Goal: Task Accomplishment & Management: Complete application form

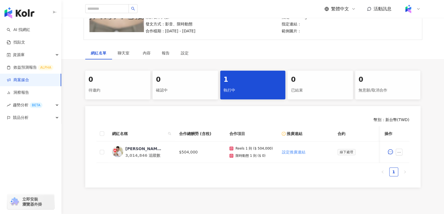
scroll to position [66, 0]
click at [126, 148] on div "阿翰" at bounding box center [144, 149] width 36 height 6
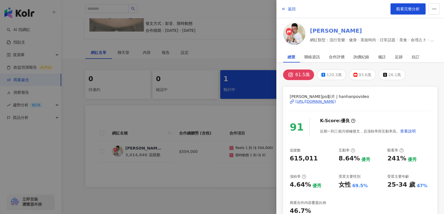
scroll to position [0, 0]
click at [287, 9] on button "返回" at bounding box center [288, 8] width 15 height 11
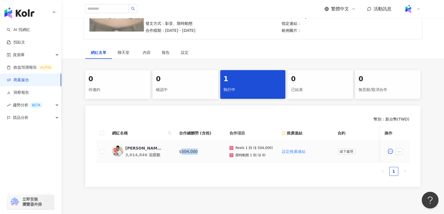
drag, startPoint x: 181, startPoint y: 152, endPoint x: 198, endPoint y: 152, distance: 16.2
click at [198, 152] on td "$504,000" at bounding box center [200, 152] width 50 height 22
copy td "504,000"
click at [133, 146] on div "阿翰" at bounding box center [144, 149] width 36 height 6
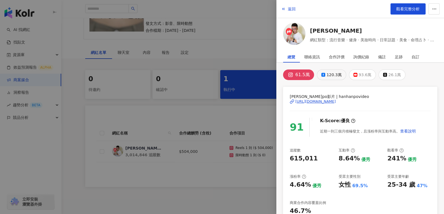
click at [323, 70] on button "120.3萬" at bounding box center [331, 75] width 29 height 11
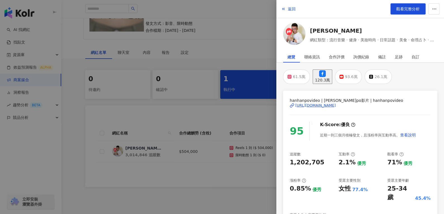
click at [213, 153] on div at bounding box center [222, 107] width 444 height 214
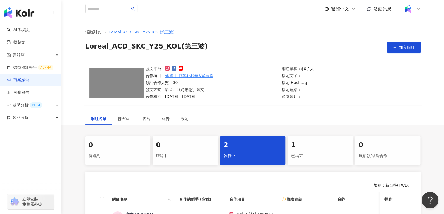
scroll to position [90, 0]
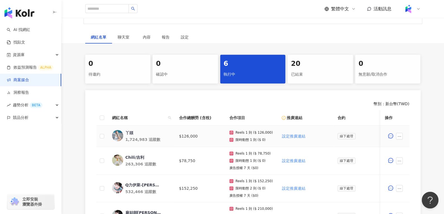
scroll to position [101, 0]
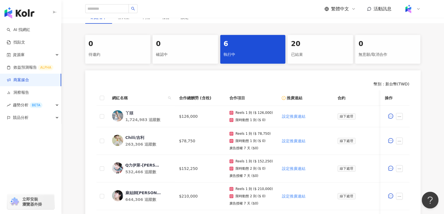
click at [301, 45] on div "20" at bounding box center [320, 44] width 59 height 10
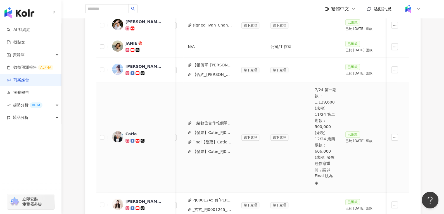
scroll to position [0, 243]
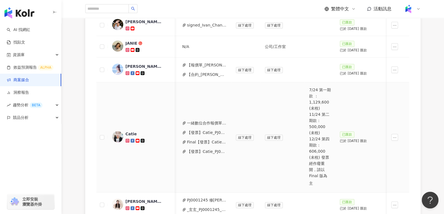
click at [211, 120] on button "一緒數位合作報價單-_Skin_Ceuticals_修麗可Y25整年度__1_.pdf" at bounding box center [207, 123] width 40 height 6
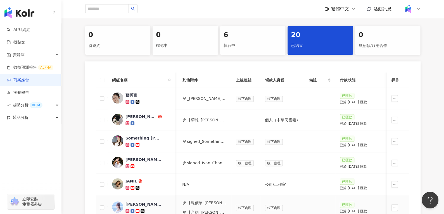
scroll to position [108, 0]
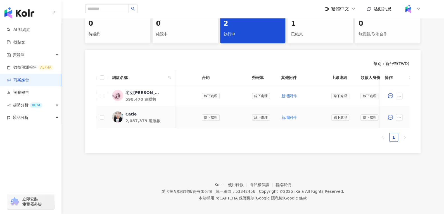
scroll to position [0, 136]
click at [287, 117] on span "新增附件" at bounding box center [289, 117] width 16 height 4
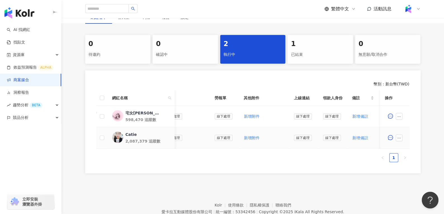
scroll to position [0, 174]
click at [244, 138] on span "新增附件" at bounding box center [252, 138] width 16 height 4
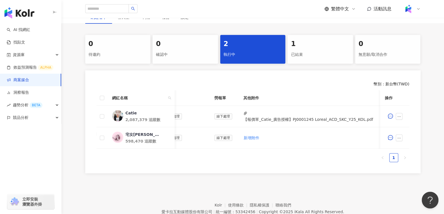
click at [251, 32] on div "網紅名單 聊天室 內容 報告 設定 0 待邀約 0 確認中 2 執行中 1 已結束 0 無意願/取消合作 幣別 ： 新台幣 ( TWD ) 網紅名稱 合作總酬…" at bounding box center [253, 94] width 383 height 166
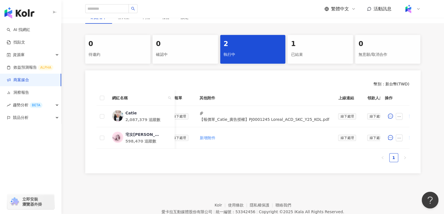
scroll to position [0, 226]
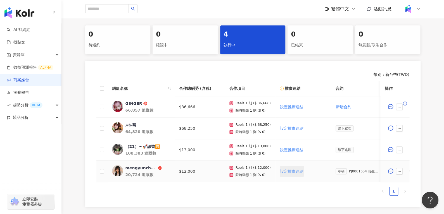
scroll to position [0, 138]
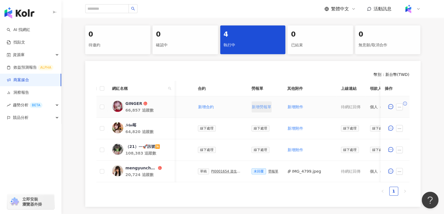
click at [262, 103] on button "新增勞報單" at bounding box center [262, 106] width 20 height 11
click at [270, 104] on div "未回覆 勞報單" at bounding box center [265, 107] width 27 height 6
click at [270, 105] on div "勞報單" at bounding box center [273, 107] width 10 height 4
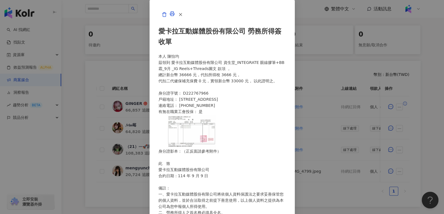
scroll to position [0, 0]
click at [183, 17] on icon "button" at bounding box center [180, 14] width 5 height 5
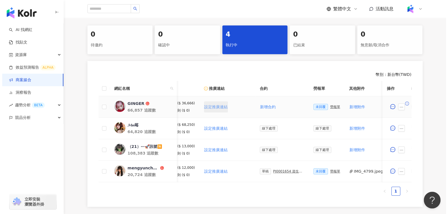
scroll to position [0, 82]
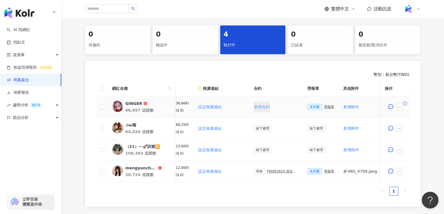
click at [261, 105] on span "新增合約" at bounding box center [262, 107] width 16 height 4
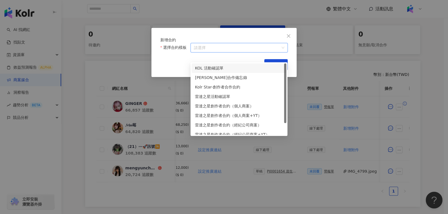
click at [210, 52] on input "選擇合約模板" at bounding box center [239, 47] width 91 height 9
click at [212, 65] on div "KOL 活動確認單" at bounding box center [239, 68] width 88 height 6
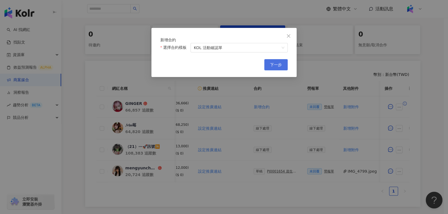
click at [282, 67] on span "下一步" at bounding box center [276, 65] width 12 height 4
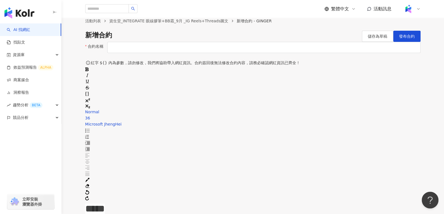
click at [234, 53] on input "合約名稱" at bounding box center [263, 47] width 313 height 11
paste input "*********"
paste input "**********"
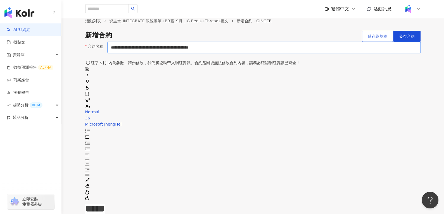
type input "**********"
click at [378, 39] on span "儲存為草稿" at bounding box center [378, 36] width 20 height 4
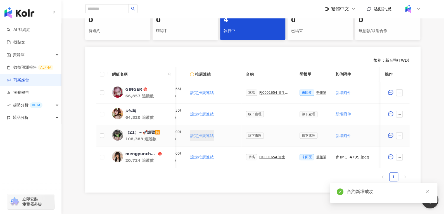
scroll to position [0, 99]
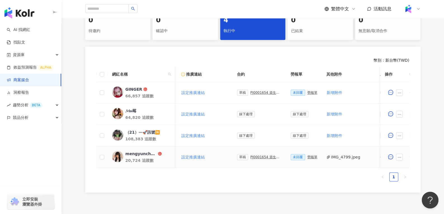
click at [250, 155] on div "PJ0001654 資生堂_INTEGRATE 眼線膠筆+BB霜_9月 _IG Reels+Threads圖文" at bounding box center [265, 157] width 31 height 4
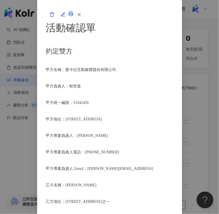
scroll to position [223, 0]
drag, startPoint x: 105, startPoint y: 116, endPoint x: 107, endPoint y: 124, distance: 7.6
copy span "資生堂_INTEGRATE 眼線膠筆+BB霜_9月 _IG Reels+Threads圖文"
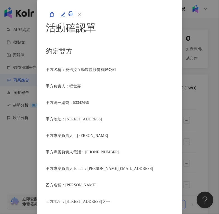
drag, startPoint x: 84, startPoint y: 94, endPoint x: 108, endPoint y: 102, distance: 25.8
copy li "Instagram短影音一則＋Instagram限時動態一則(附指定資訊與連結)"
drag, startPoint x: 84, startPoint y: 90, endPoint x: 76, endPoint y: 117, distance: 27.9
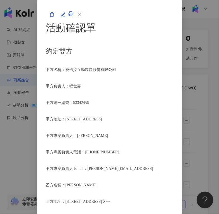
copy li "乙方應於2025年9月30日發布於乙方專案合作人員所屬之Instagram(https://www.instagram.com/mengyunchungxx/…"
drag, startPoint x: 76, startPoint y: 131, endPoint x: 109, endPoint y: 131, distance: 33.3
copy span "雙方協議之日期前"
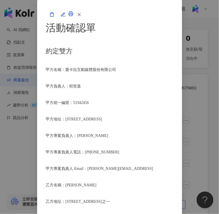
scroll to position [374, 0]
drag, startPoint x: 116, startPoint y: 119, endPoint x: 134, endPoint y: 119, distance: 17.6
copy span "Instagram"
drag, startPoint x: 119, startPoint y: 143, endPoint x: 151, endPoint y: 144, distance: 31.9
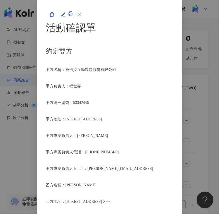
drag, startPoint x: 117, startPoint y: 143, endPoint x: 164, endPoint y: 143, distance: 46.7
copy span "限時動態則需保留至少24小時"
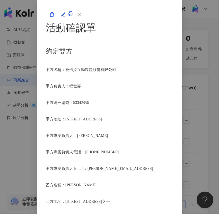
drag, startPoint x: 91, startPoint y: 68, endPoint x: 123, endPoint y: 66, distance: 31.9
copy li "2025年9月15日前 簽"
drag, startPoint x: 86, startPoint y: 133, endPoint x: 164, endPoint y: 134, distance: 78.0
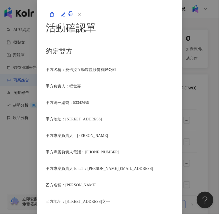
copy span "預計於2025年10月10日以匯款方式完成付款"
click at [82, 17] on icon "button" at bounding box center [79, 14] width 5 height 5
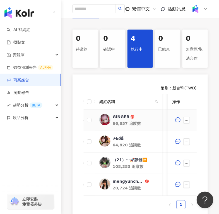
click at [118, 117] on div "GINGER" at bounding box center [121, 117] width 17 height 6
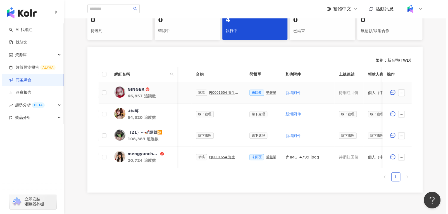
scroll to position [0, 187]
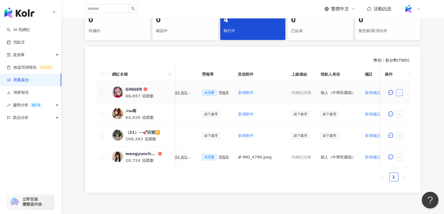
click at [399, 93] on icon "ellipsis" at bounding box center [400, 93] width 4 height 4
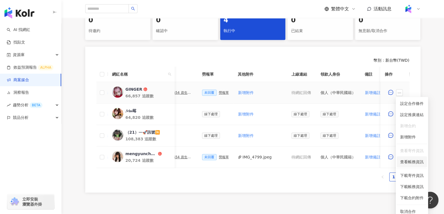
click at [408, 166] on li "查看帳務資訊" at bounding box center [412, 162] width 30 height 11
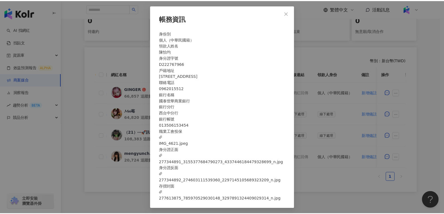
scroll to position [1, 0]
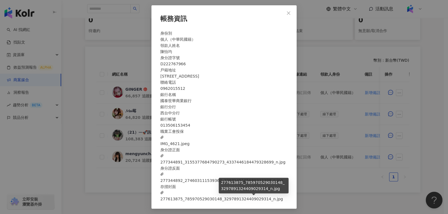
click at [244, 201] on span "277613875_785970529030148_3297891324409029314_n.jpg" at bounding box center [221, 196] width 123 height 12
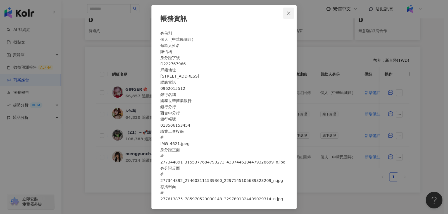
click at [288, 8] on button "Close" at bounding box center [288, 13] width 11 height 11
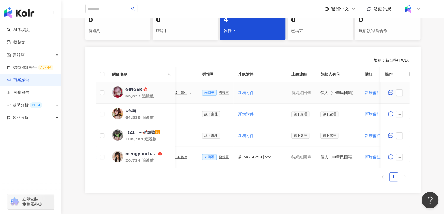
click at [219, 93] on div "勞報單" at bounding box center [224, 93] width 10 height 4
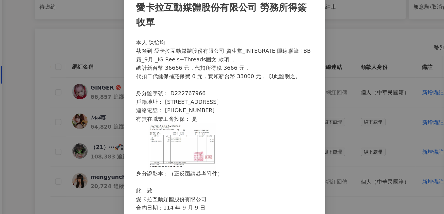
scroll to position [125, 0]
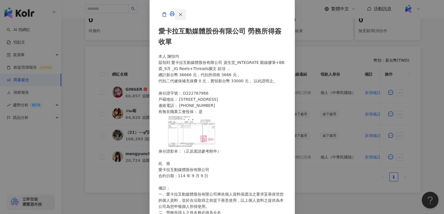
click at [183, 17] on icon "button" at bounding box center [180, 14] width 5 height 5
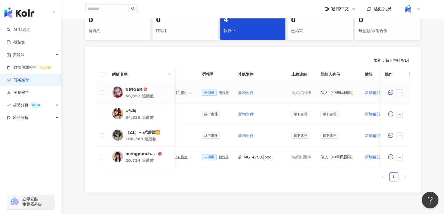
scroll to position [0, 169]
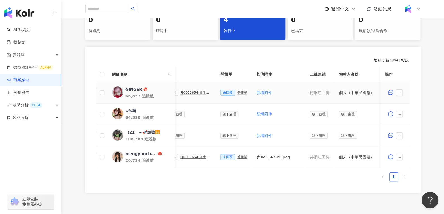
click at [196, 92] on div "PJ0001654 資生堂_INTEGRATE 眼線膠筆+BB霜_9月 _IG Reels+Threads圖文" at bounding box center [195, 93] width 31 height 4
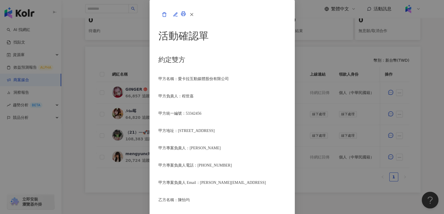
scroll to position [639, 0]
click at [178, 17] on span "button" at bounding box center [175, 14] width 5 height 6
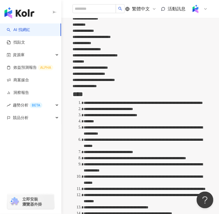
scroll to position [231, 0]
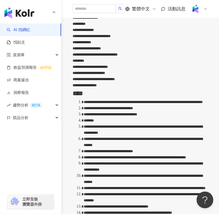
click at [133, 110] on span "**********" at bounding box center [108, 108] width 49 height 4
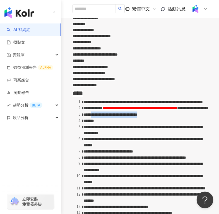
drag, startPoint x: 121, startPoint y: 177, endPoint x: 128, endPoint y: 180, distance: 8.1
click at [128, 118] on div "**********" at bounding box center [146, 115] width 124 height 6
click at [139, 124] on div "*******" at bounding box center [146, 121] width 124 height 6
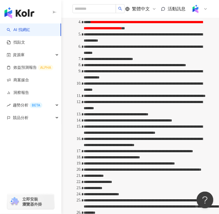
scroll to position [334, 0]
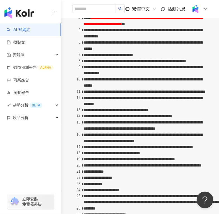
click at [134, 38] on span "**********" at bounding box center [143, 33] width 119 height 10
drag, startPoint x: 129, startPoint y: 126, endPoint x: 104, endPoint y: 129, distance: 24.7
click at [103, 38] on span "**********" at bounding box center [143, 33] width 119 height 10
click at [110, 38] on span "**********" at bounding box center [143, 33] width 119 height 10
click at [113, 38] on span "**********" at bounding box center [143, 33] width 119 height 10
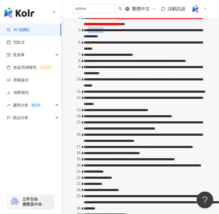
drag, startPoint x: 113, startPoint y: 129, endPoint x: 132, endPoint y: 129, distance: 18.7
click at [132, 38] on span "**********" at bounding box center [143, 33] width 119 height 10
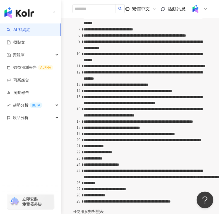
scroll to position [360, 0]
drag, startPoint x: 182, startPoint y: 103, endPoint x: 191, endPoint y: 103, distance: 8.4
click at [191, 13] on span "**********" at bounding box center [145, 8] width 122 height 10
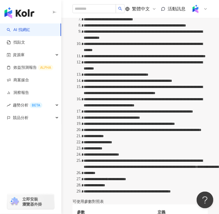
scroll to position [370, 0]
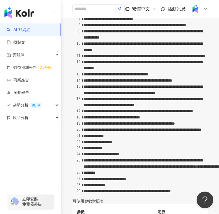
click at [186, 15] on span "**********" at bounding box center [143, 10] width 119 height 10
drag, startPoint x: 185, startPoint y: 93, endPoint x: 126, endPoint y: 98, distance: 58.7
copy span "********"
click at [182, 15] on span "**********" at bounding box center [143, 10] width 119 height 10
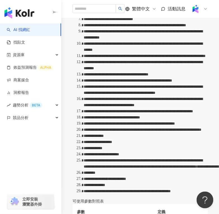
click at [133, 21] on span "**********" at bounding box center [108, 19] width 49 height 4
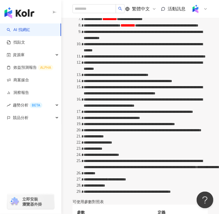
click at [164, 29] on div "**********" at bounding box center [146, 25] width 124 height 6
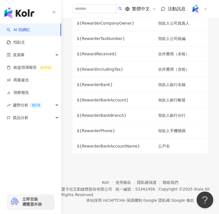
scroll to position [797, 0]
drag, startPoint x: 133, startPoint y: 101, endPoint x: 153, endPoint y: 102, distance: 21.0
drag, startPoint x: 131, startPoint y: 101, endPoint x: 161, endPoint y: 101, distance: 29.6
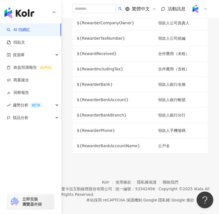
copy span "**********"
drag, startPoint x: 150, startPoint y: 109, endPoint x: 172, endPoint y: 108, distance: 21.6
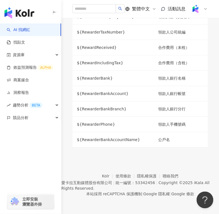
scroll to position [900, 0]
drag, startPoint x: 150, startPoint y: 81, endPoint x: 108, endPoint y: 84, distance: 42.6
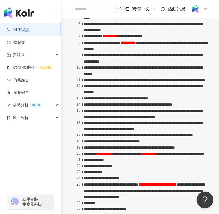
scroll to position [353, 0]
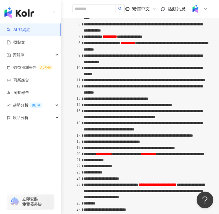
click at [152, 8] on span "**********" at bounding box center [143, 2] width 119 height 10
drag, startPoint x: 121, startPoint y: 87, endPoint x: 110, endPoint y: 89, distance: 10.6
click at [110, 9] on div "**********" at bounding box center [146, 2] width 124 height 12
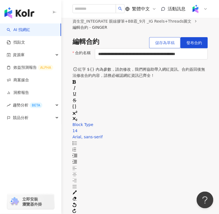
click at [162, 45] on span "儲存為草稿" at bounding box center [165, 43] width 20 height 4
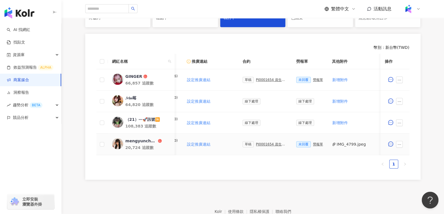
scroll to position [0, 102]
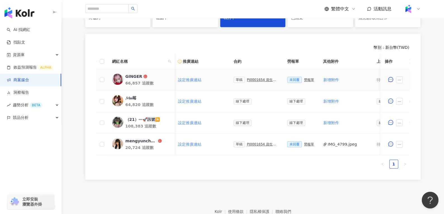
click at [254, 79] on div "PJ0001654 資生堂_INTEGRATE 眼線膠筆+BB霜_9月 _IG Reels+Threads圖文" at bounding box center [262, 80] width 31 height 4
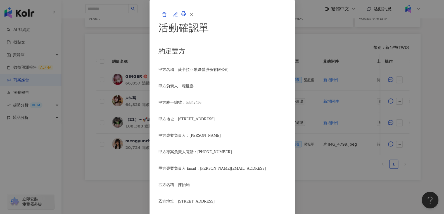
scroll to position [595, 0]
click at [194, 17] on span "button" at bounding box center [191, 14] width 5 height 6
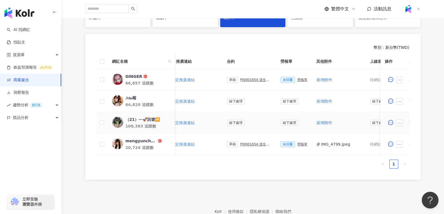
scroll to position [0, 109]
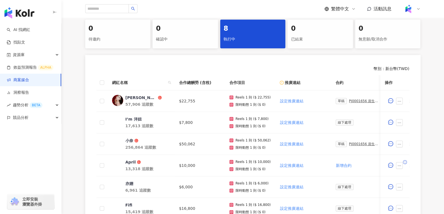
scroll to position [175, 0]
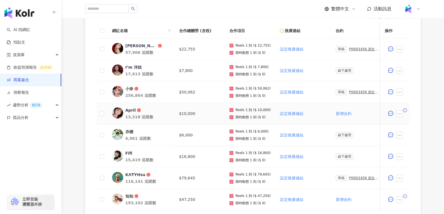
click at [129, 109] on div "April" at bounding box center [131, 111] width 10 height 6
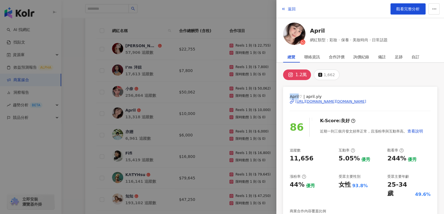
drag, startPoint x: 293, startPoint y: 95, endPoint x: 300, endPoint y: 97, distance: 7.2
click at [300, 97] on div "April♡ | april.yiy https://www.instagram.com/april.yiy/ 86 K-Score : 良好 近期一到三個月…" at bounding box center [360, 180] width 154 height 186
copy span "April"
click at [289, 8] on span "返回" at bounding box center [292, 9] width 8 height 4
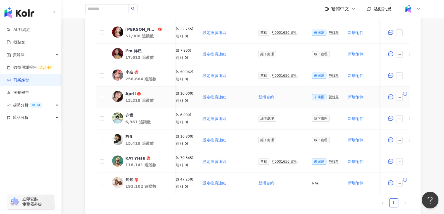
scroll to position [0, 140]
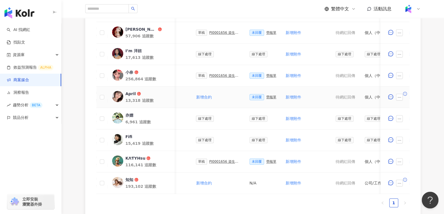
click at [270, 96] on div "勞報單" at bounding box center [271, 97] width 10 height 4
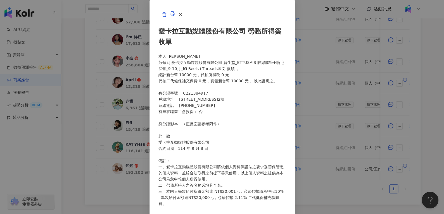
scroll to position [217, 0]
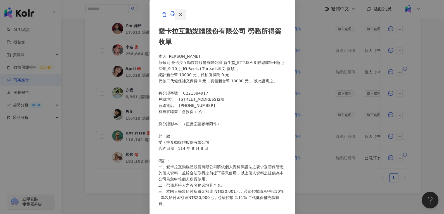
click at [183, 17] on icon "button" at bounding box center [180, 14] width 5 height 5
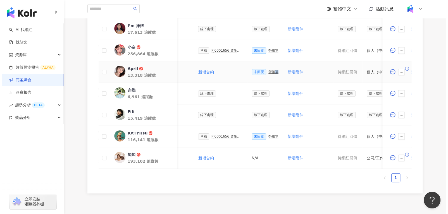
scroll to position [201, 0]
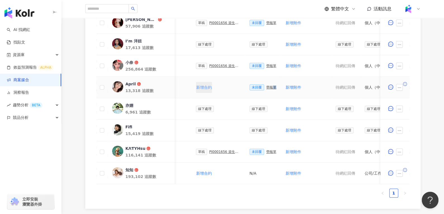
click at [200, 89] on span "新增合約" at bounding box center [204, 87] width 16 height 4
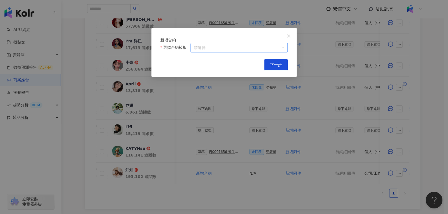
click at [247, 52] on input "選擇合約模板" at bounding box center [239, 47] width 91 height 9
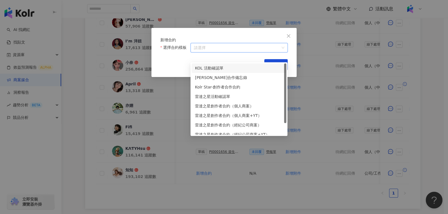
click at [241, 68] on div "KOL 活動確認單" at bounding box center [239, 68] width 88 height 6
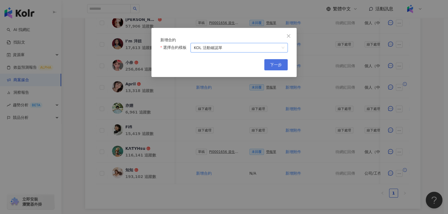
click at [278, 67] on span "下一步" at bounding box center [276, 65] width 12 height 4
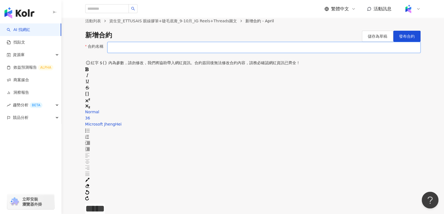
click at [244, 53] on input "合約名稱" at bounding box center [263, 47] width 313 height 11
click at [152, 53] on input "合約名稱" at bounding box center [263, 47] width 313 height 11
type input "**********"
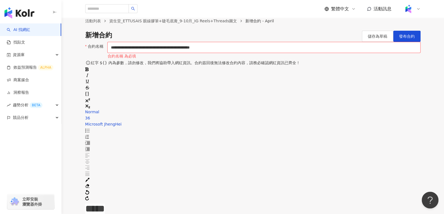
click at [384, 39] on div "活動列表 資生堂_ETTUSAIS 眼線膠筆+睫毛底膏_9-10月_IG Reels+Threads圖文 新增合約 - April 新增合約 儲存為草稿 發布…" at bounding box center [253, 30] width 358 height 24
click at [379, 39] on span "儲存為草稿" at bounding box center [378, 36] width 20 height 4
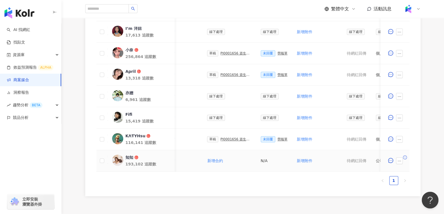
scroll to position [214, 0]
click at [228, 77] on div "草稿 PJ0001656 資生堂_ETTUSAIS眼線膠筆+睫毛底膏_9-10月_IG Reels+Threads圖文" at bounding box center [229, 75] width 45 height 6
click at [223, 73] on div "PJ0001656 資生堂_ETTUSAIS眼線膠筆+睫毛底膏_9-10月_IG Reels+Threads圖文" at bounding box center [236, 75] width 31 height 4
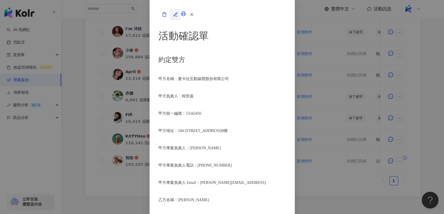
click at [181, 20] on button "button" at bounding box center [175, 14] width 11 height 11
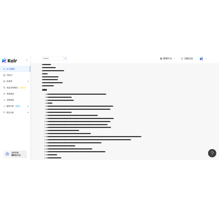
scroll to position [234, 0]
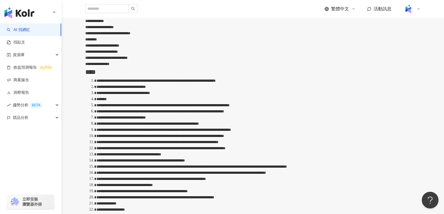
click at [146, 89] on span "**********" at bounding box center [120, 87] width 49 height 4
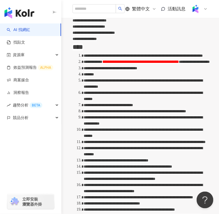
scroll to position [279, 0]
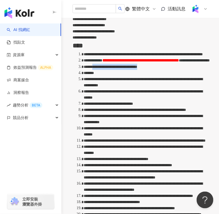
drag, startPoint x: 122, startPoint y: 129, endPoint x: 124, endPoint y: 132, distance: 3.4
click at [125, 70] on div "**********" at bounding box center [146, 67] width 124 height 6
drag, startPoint x: 120, startPoint y: 128, endPoint x: 124, endPoint y: 133, distance: 5.6
click at [124, 70] on div "**********" at bounding box center [146, 67] width 124 height 6
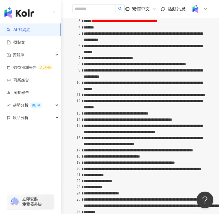
scroll to position [330, 0]
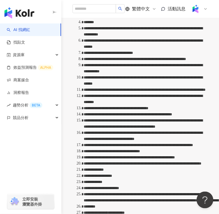
click at [154, 25] on div "*******" at bounding box center [146, 22] width 124 height 6
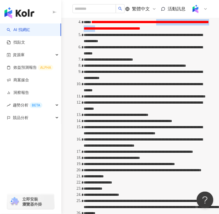
drag, startPoint x: 122, startPoint y: 107, endPoint x: 103, endPoint y: 114, distance: 19.5
click at [103, 30] on span "**********" at bounding box center [146, 25] width 125 height 10
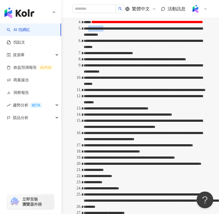
drag, startPoint x: 113, startPoint y: 118, endPoint x: 133, endPoint y: 117, distance: 20.7
click at [133, 37] on span "**********" at bounding box center [143, 32] width 119 height 10
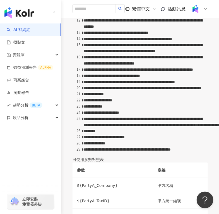
scroll to position [408, 0]
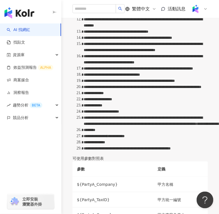
drag, startPoint x: 179, startPoint y: 84, endPoint x: 187, endPoint y: 84, distance: 8.4
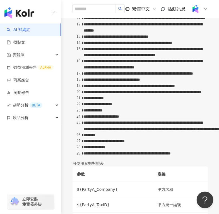
scroll to position [402, 0]
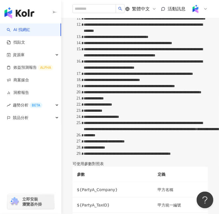
drag, startPoint x: 182, startPoint y: 46, endPoint x: 126, endPoint y: 52, distance: 56.5
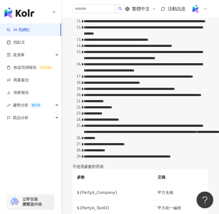
scroll to position [399, 0]
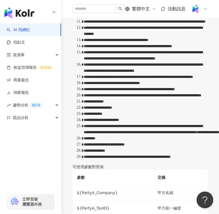
drag, startPoint x: 137, startPoint y: 34, endPoint x: 155, endPoint y: 33, distance: 17.9
copy span "*********"
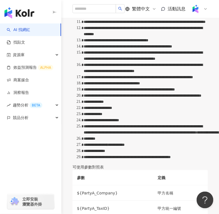
drag, startPoint x: 165, startPoint y: 138, endPoint x: 143, endPoint y: 141, distance: 22.8
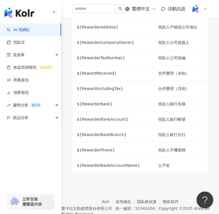
scroll to position [823, 0]
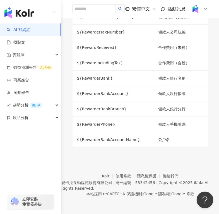
drag, startPoint x: 131, startPoint y: 60, endPoint x: 154, endPoint y: 62, distance: 22.4
drag, startPoint x: 150, startPoint y: 67, endPoint x: 174, endPoint y: 66, distance: 23.2
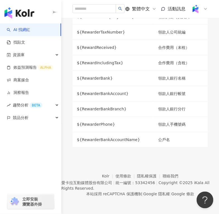
drag, startPoint x: 148, startPoint y: 60, endPoint x: 109, endPoint y: 66, distance: 39.9
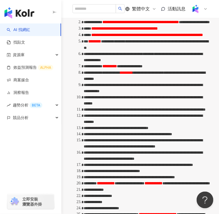
scroll to position [317, 0]
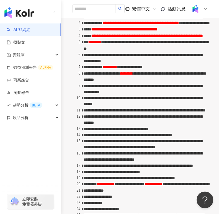
click at [159, 38] on span "**********" at bounding box center [147, 36] width 112 height 4
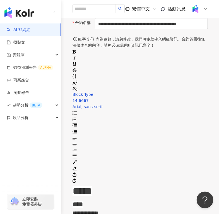
click at [156, 18] on button "儲存為草稿" at bounding box center [165, 12] width 31 height 11
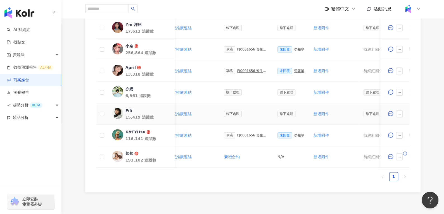
scroll to position [0, 130]
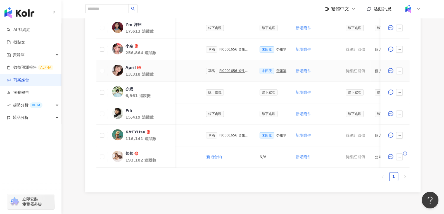
click at [219, 70] on div "PJ0001656 資生堂_ETTUSAIS眼線膠筆+睫毛底膏_9-10月_IG Reels+Threads圖文" at bounding box center [234, 71] width 31 height 4
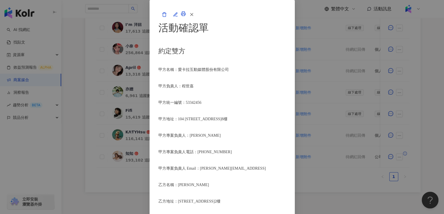
scroll to position [0, 0]
click at [194, 17] on icon "button" at bounding box center [191, 14] width 5 height 5
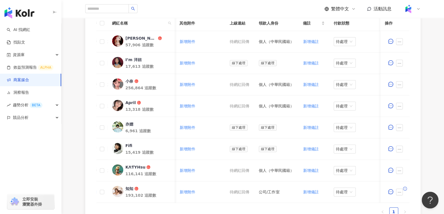
scroll to position [183, 0]
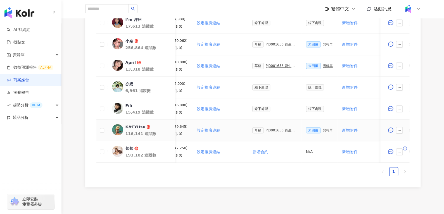
scroll to position [0, 83]
click at [268, 130] on div "PJ0001656 資生堂_ETTUSAIS眼線膠筆+睫毛底膏_9-10月_IG Reels+Threads圖文" at bounding box center [281, 131] width 31 height 4
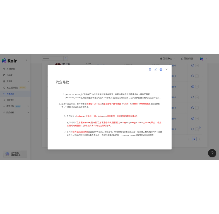
scroll to position [243, 0]
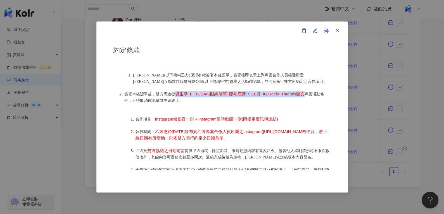
drag, startPoint x: 174, startPoint y: 87, endPoint x: 302, endPoint y: 92, distance: 128.1
click at [302, 92] on li "簽署本確認單後，雙方需遵從 資生堂_ETTUSAIS眼線膠筆+睫毛底膏_9-10月_IG Reels+Threads圖文 專案活動條件，不得取消確認單或中途終…" at bounding box center [227, 97] width 207 height 13
copy span "資生堂_ETTUSAIS眼線膠筆+睫毛底膏_9-10月_IG Reels+Threads圖文"
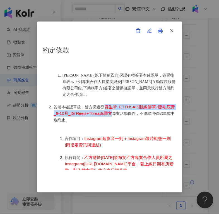
click at [92, 136] on span "Instagram短影音一則＋Instagram限時動態一則(附指定資訊與連結)" at bounding box center [118, 141] width 106 height 11
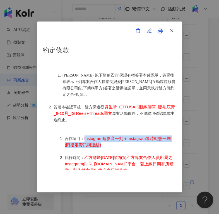
drag, startPoint x: 104, startPoint y: 134, endPoint x: 85, endPoint y: 127, distance: 20.6
click at [85, 136] on li "合作項目： Instagram短影音一則＋Instagram限時動態一則(附指定資訊與連結)" at bounding box center [121, 142] width 112 height 13
copy span "Instagram短影音一則＋Instagram限時動態一則(附指定資訊與連結)"
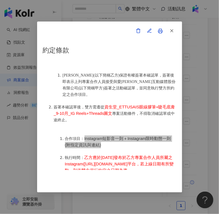
scroll to position [293, 0]
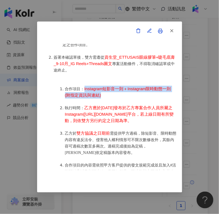
drag, startPoint x: 86, startPoint y: 98, endPoint x: 164, endPoint y: 118, distance: 80.4
click at [164, 118] on li "執行時間： 乙方應於[DATE]發布於乙方專案合作人員所屬之Instagram([URL][DOMAIN_NAME]平台，若上線日期有所變動，則依雙方另行約定…" at bounding box center [121, 114] width 112 height 19
copy span "乙方應於[DATE]發布於乙方專案合作人員所屬之Instagram([URL][DOMAIN_NAME]平台，若上線日期有所變動，則依雙方另行約定之日期為準。"
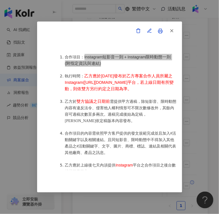
scroll to position [325, 0]
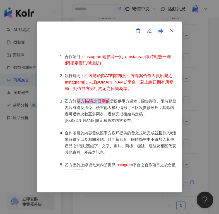
drag, startPoint x: 77, startPoint y: 98, endPoint x: 109, endPoint y: 100, distance: 31.6
click at [109, 100] on span "雙方協議之日期前" at bounding box center [94, 101] width 34 height 4
copy span "雙方協議之日期前"
drag, startPoint x: 148, startPoint y: 99, endPoint x: 67, endPoint y: 104, distance: 80.9
click at [67, 104] on span "需提供甲方過稿，除短影音、限時動態內容有違反法令、侵害他人權利情形可不限次數修改外，其餘內容可過稿次數至多兩次。過稿完成後始為定稿，[PERSON_NAME]…" at bounding box center [121, 110] width 112 height 23
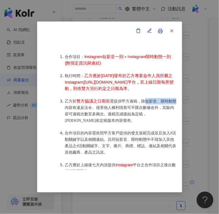
copy span "短影音、限時動態"
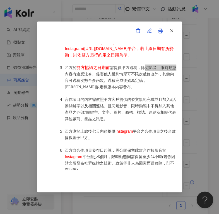
scroll to position [360, 0]
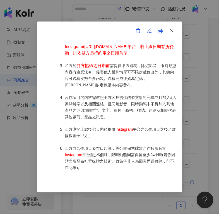
click at [85, 127] on span "乙方應於上線後七天內須提供" at bounding box center [90, 129] width 51 height 4
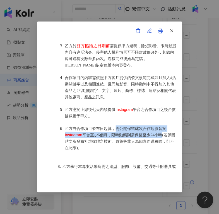
drag, startPoint x: 116, startPoint y: 123, endPoint x: 162, endPoint y: 131, distance: 46.5
click at [162, 131] on li "乙方自合作項目發布日起算，需公開保留此次合作短影音於 Instagram 平台至少6個月，限時動態則需保留至少24小時(若係因貼文所發布社群媒體之技術、政策等…" at bounding box center [121, 139] width 112 height 26
copy li "需公開保留此次合作短影音於 Instagram 平台至少6個月，限時動態則需保留至少24小時"
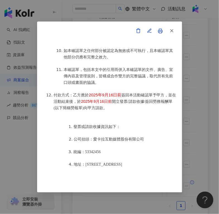
scroll to position [775, 0]
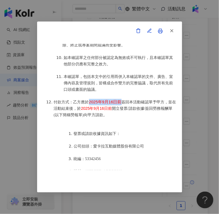
drag, startPoint x: 88, startPoint y: 86, endPoint x: 121, endPoint y: 84, distance: 32.8
click at [121, 99] on li "付款方式：乙方應於 [DATE]日前 簽回本活動確認單予甲方，並在活動結束後，於 [DATE]日前 開立發票/請款收據/簽回勞務報酬單(以下簡稱勞報單)向甲方…" at bounding box center [115, 108] width 123 height 19
copy span "2025年9月16日前"
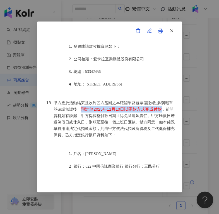
drag, startPoint x: 86, startPoint y: 93, endPoint x: 164, endPoint y: 91, distance: 77.5
click at [162, 107] on span "預計於2025年11月10日以匯款方式完成付款" at bounding box center [121, 109] width 81 height 4
copy span "預計於2025年11月10日以匯款方式完成付款"
click at [174, 32] on icon "button" at bounding box center [172, 30] width 5 height 5
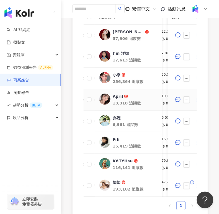
click at [117, 94] on div "April" at bounding box center [118, 97] width 10 height 6
